Goal: Information Seeking & Learning: Learn about a topic

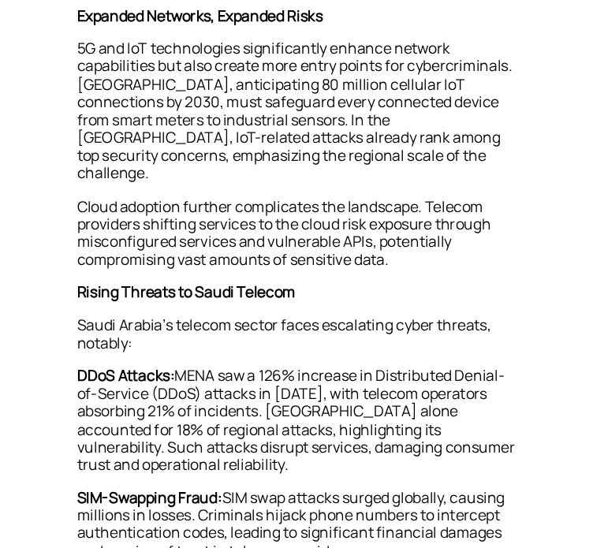
scroll to position [409, 0]
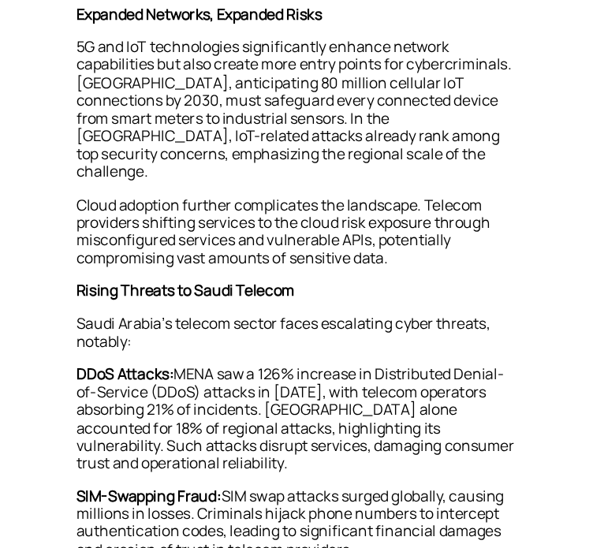
drag, startPoint x: 282, startPoint y: 232, endPoint x: 344, endPoint y: 277, distance: 76.1
click at [344, 87] on p "As [GEOGRAPHIC_DATA] advances rapidly with 5G rollout, IoT deployments, and clo…" at bounding box center [295, 50] width 379 height 73
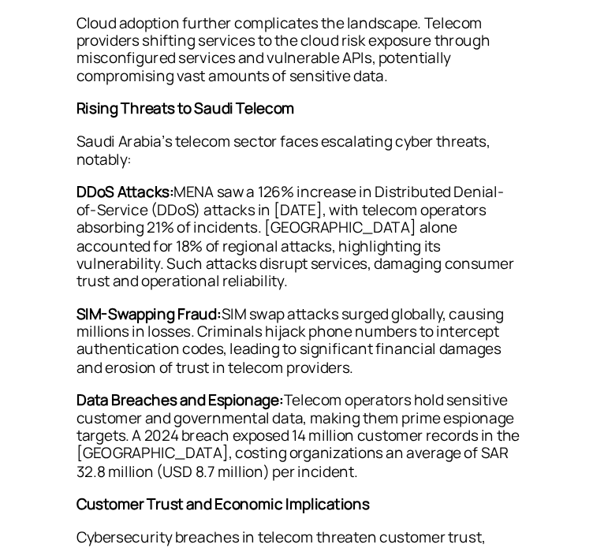
scroll to position [565, 0]
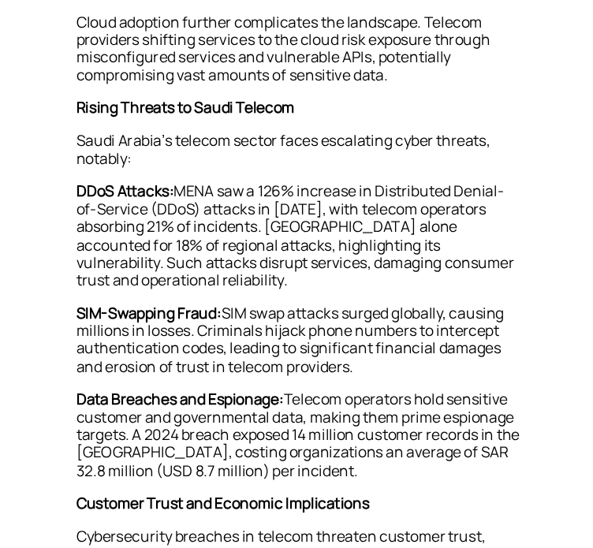
drag, startPoint x: 126, startPoint y: 174, endPoint x: 242, endPoint y: 233, distance: 130.1
click at [242, 94] on p "5G and IoT technologies significantly enhance network capabilities but also cre…" at bounding box center [295, 27] width 379 height 134
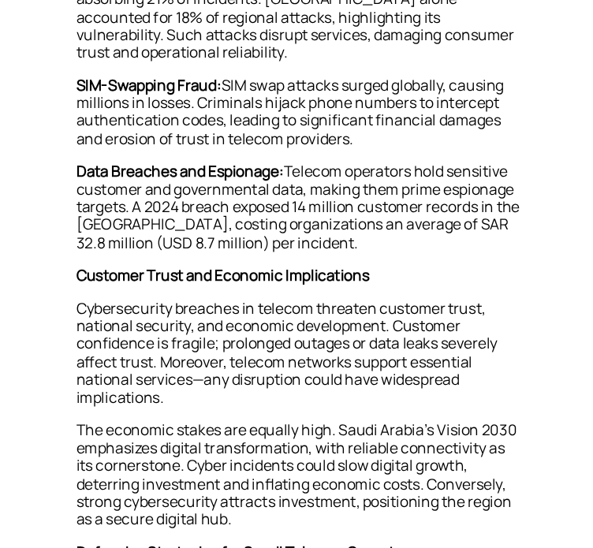
scroll to position [776, 0]
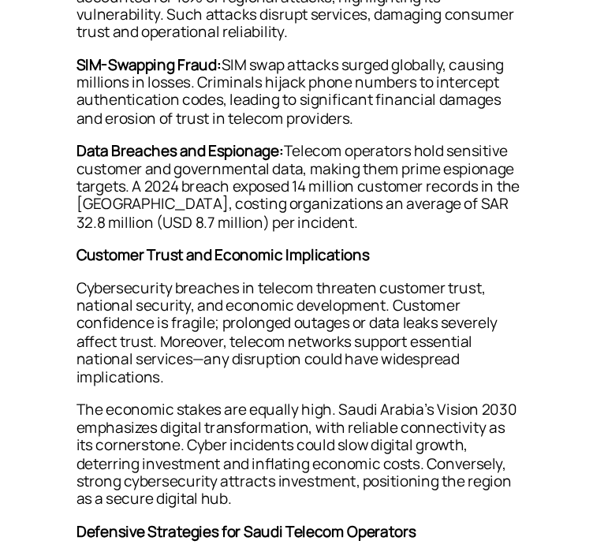
drag, startPoint x: 114, startPoint y: 158, endPoint x: 296, endPoint y: 158, distance: 182.1
drag, startPoint x: 189, startPoint y: 184, endPoint x: 345, endPoint y: 184, distance: 156.0
click at [345, 27] on p "Saudi Arabia’s telecom sector faces escalating cyber threats, notably:" at bounding box center [295, 5] width 379 height 43
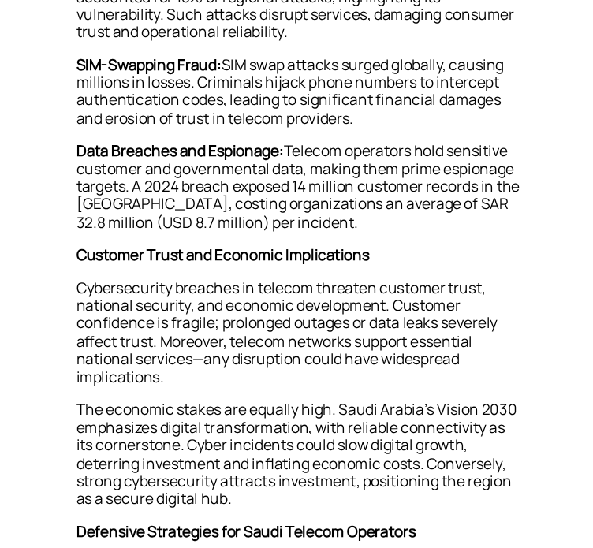
click at [345, 27] on p "Saudi Arabia’s telecom sector faces escalating cyber threats, notably:" at bounding box center [295, 5] width 379 height 43
drag, startPoint x: 270, startPoint y: 186, endPoint x: 434, endPoint y: 195, distance: 164.2
click at [434, 27] on p "Saudi Arabia’s telecom sector faces escalating cyber threats, notably:" at bounding box center [295, 5] width 379 height 43
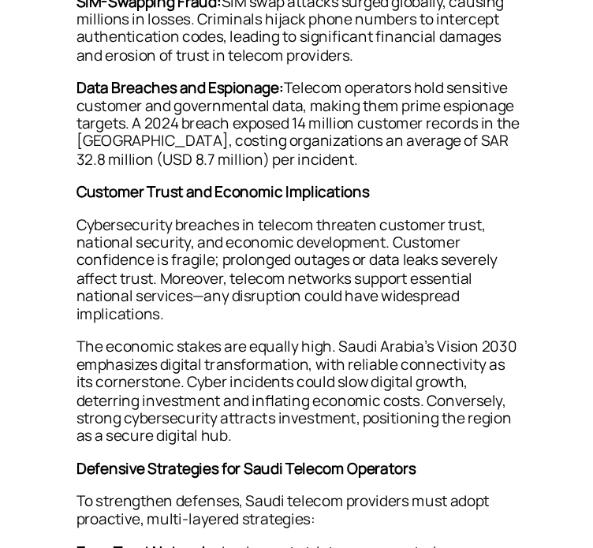
scroll to position [832, 0]
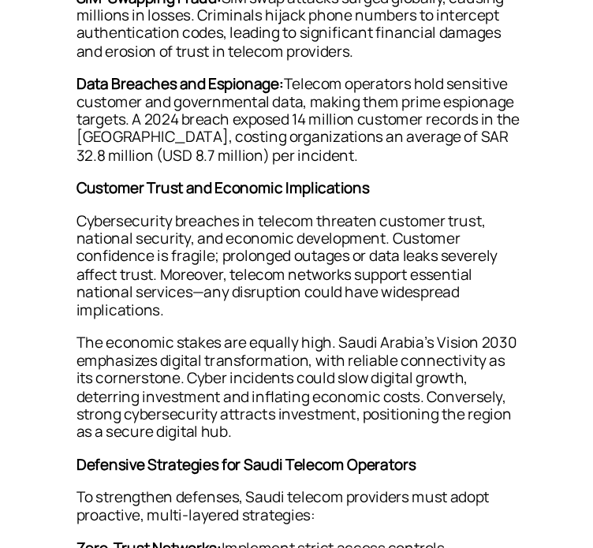
drag, startPoint x: 192, startPoint y: 175, endPoint x: 363, endPoint y: 190, distance: 171.7
click at [363, 73] on p "DDoS Attacks: [PERSON_NAME] saw a 126% increase in Distributed Denial-of-Servic…" at bounding box center [295, 21] width 379 height 103
drag, startPoint x: 259, startPoint y: 193, endPoint x: 328, endPoint y: 203, distance: 70.1
click at [328, 73] on p "DDoS Attacks: [PERSON_NAME] saw a 126% increase in Distributed Denial-of-Servic…" at bounding box center [295, 21] width 379 height 103
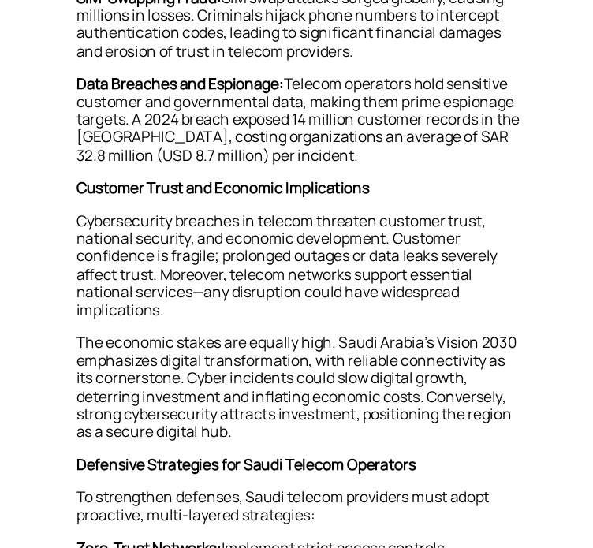
click at [328, 73] on p "DDoS Attacks: [PERSON_NAME] saw a 126% increase in Distributed Denial-of-Servic…" at bounding box center [295, 21] width 379 height 103
drag, startPoint x: 337, startPoint y: 186, endPoint x: 442, endPoint y: 189, distance: 105.7
click at [442, 73] on p "DDoS Attacks: [PERSON_NAME] saw a 126% increase in Distributed Denial-of-Servic…" at bounding box center [295, 21] width 379 height 103
copy p "telecom operators"
click at [281, 147] on p "SIM-Swapping Fraud: SIM swap attacks surged globally, causing millions in losse…" at bounding box center [295, 109] width 379 height 73
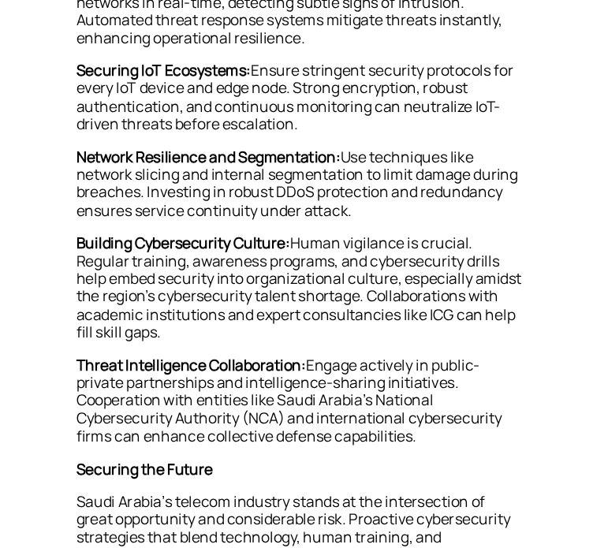
scroll to position [1405, 0]
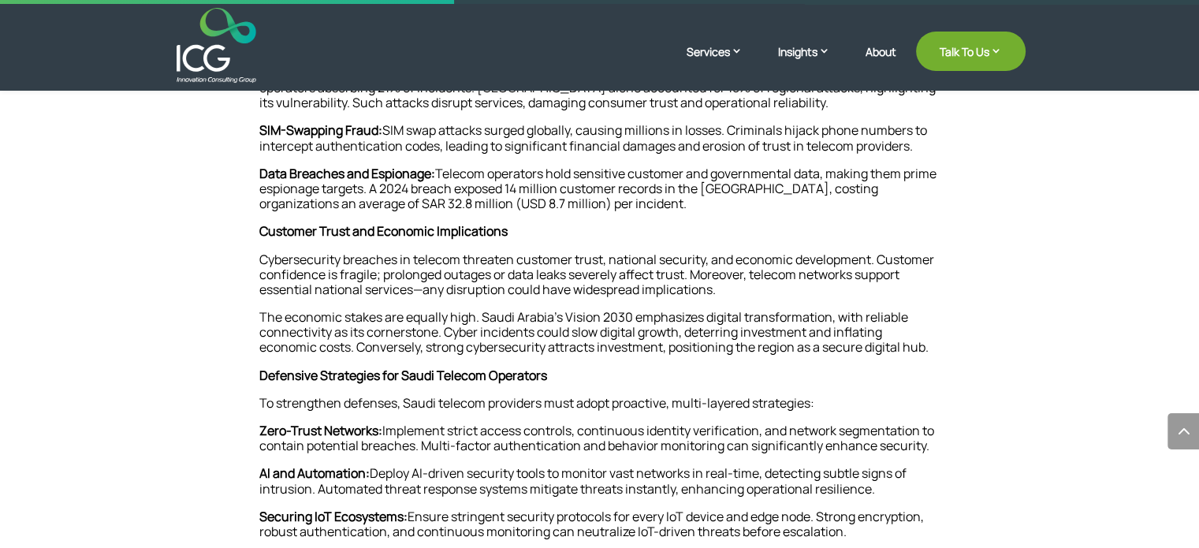
scroll to position [734, 0]
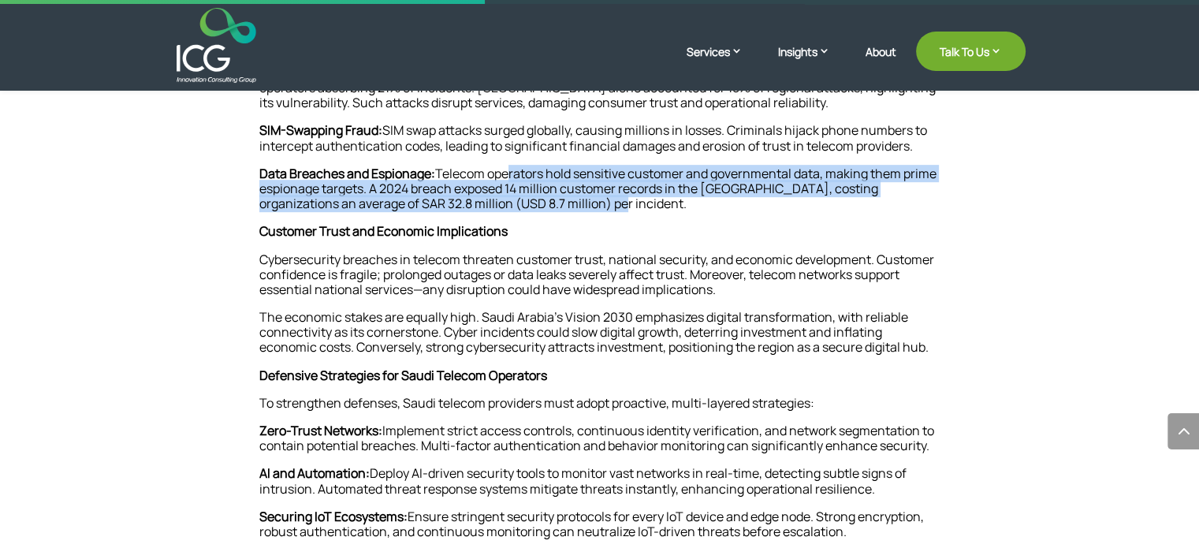
drag, startPoint x: 509, startPoint y: 163, endPoint x: 571, endPoint y: 191, distance: 67.4
click at [571, 191] on p "Data Breaches and Espionage: Telecom operators hold sensitive customer and gove…" at bounding box center [599, 195] width 681 height 58
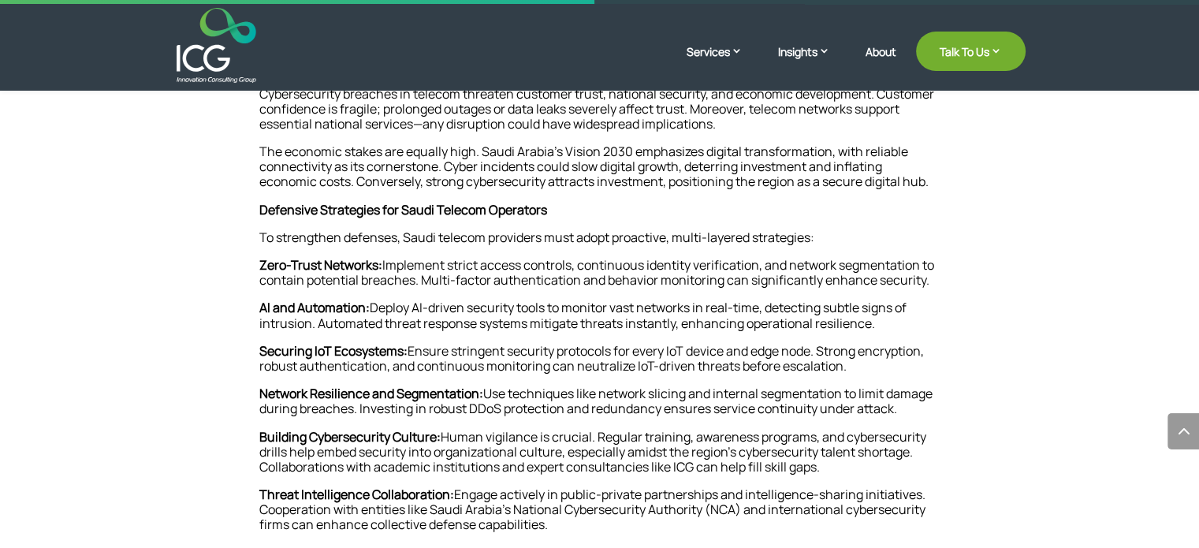
scroll to position [900, 0]
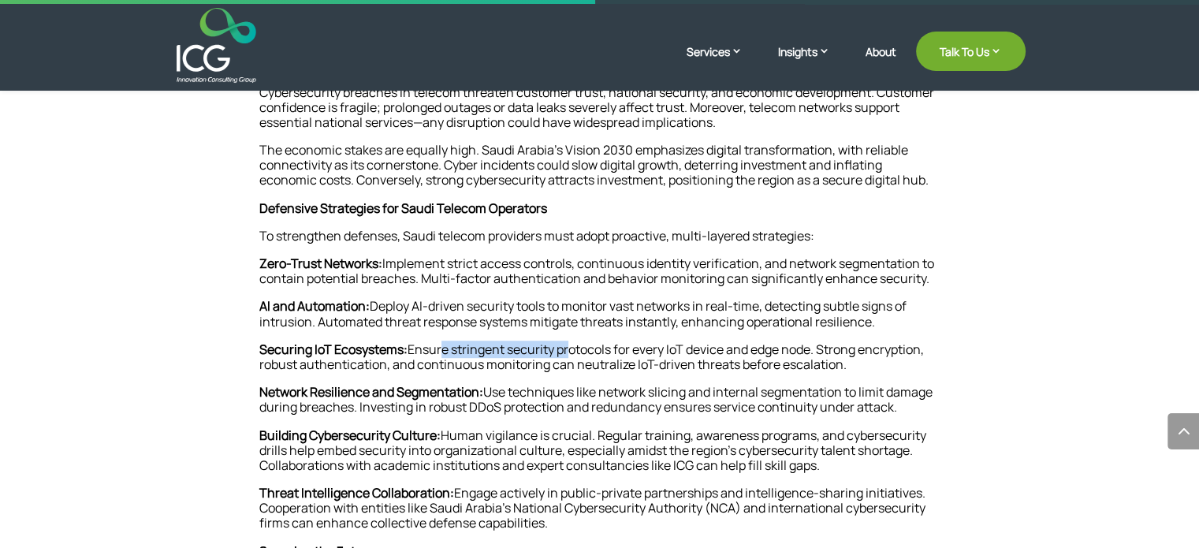
drag, startPoint x: 445, startPoint y: 328, endPoint x: 571, endPoint y: 340, distance: 126.7
click at [571, 342] on p "Securing IoT Ecosystems: Ensure stringent security protocols for every IoT devi…" at bounding box center [599, 363] width 681 height 43
